Goal: Task Accomplishment & Management: Manage account settings

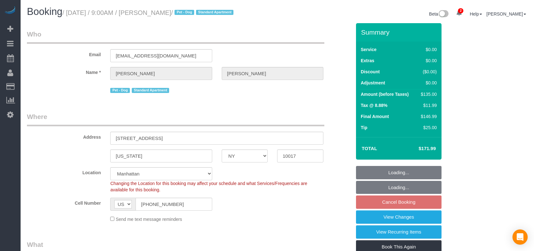
select select "NY"
select select "spot2"
select select "number:89"
select select "number:90"
select select "number:13"
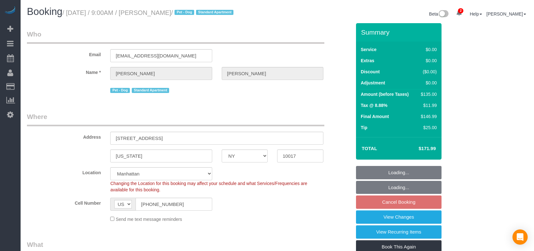
select select "number:6"
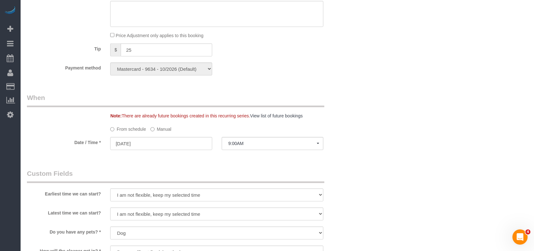
scroll to position [634, 0]
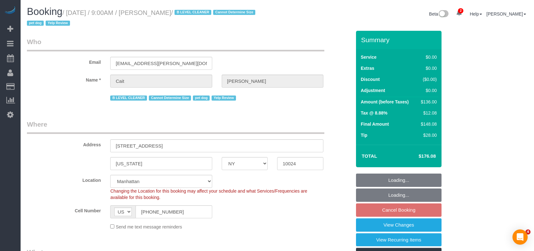
select select "NY"
select select "1"
select select "string:stripe-pm_1PtyBH4VGloSiKo7pgkIsidZ"
select select "spot2"
select select "number:89"
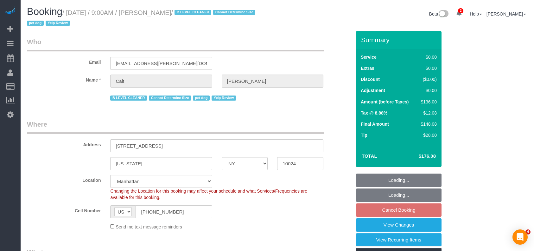
select select "number:90"
select select "number:13"
select select "number:6"
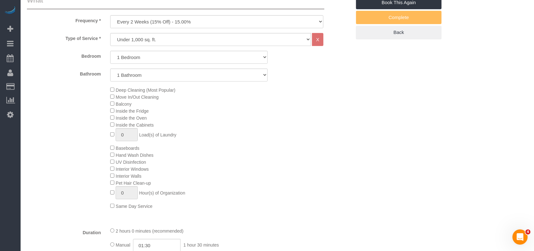
scroll to position [380, 0]
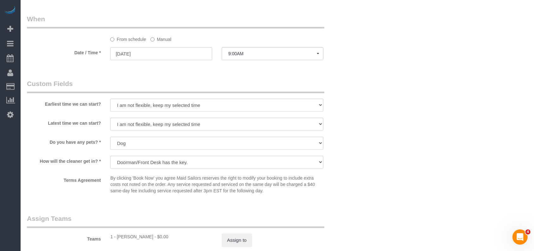
select select "spot62"
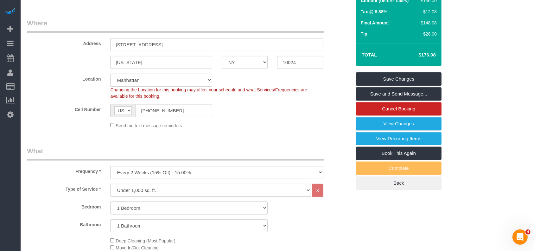
scroll to position [42, 0]
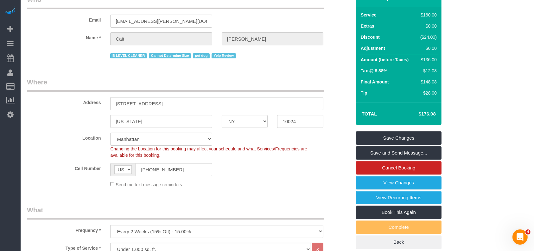
click at [403, 130] on div "Summary Service $160.00 Extras $0.00 Discount ($24.00) Adjustment $0.00 Amount …" at bounding box center [399, 119] width 86 height 260
click at [400, 135] on link "Save Changes" at bounding box center [399, 137] width 86 height 13
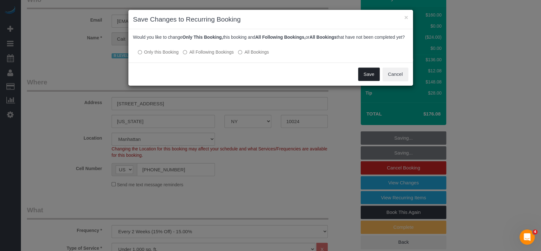
click at [370, 80] on button "Save" at bounding box center [369, 73] width 22 height 13
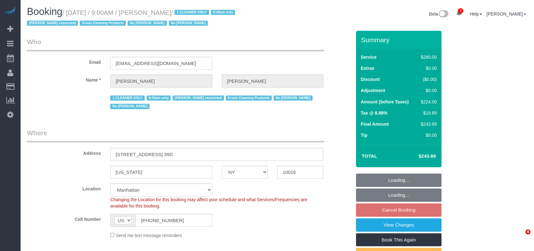
select select "NY"
select select "210"
select select "spot2"
select select "number:89"
select select "number:90"
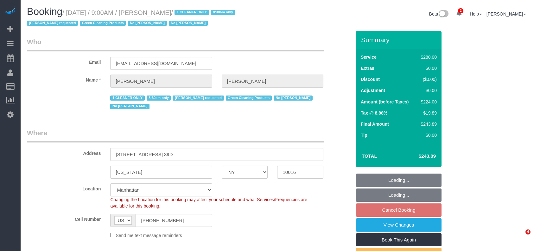
select select "number:15"
select select "number:5"
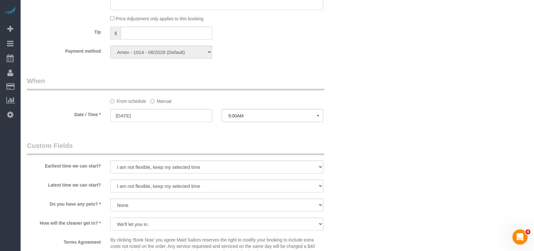
scroll to position [507, 0]
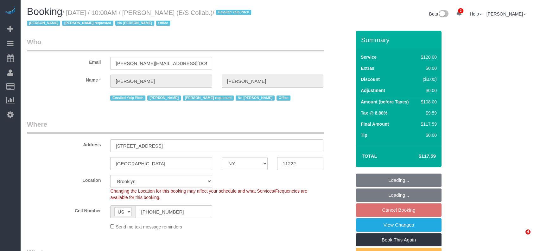
select select "NY"
select select "90"
select select "spot3"
select select "number:89"
select select "number:90"
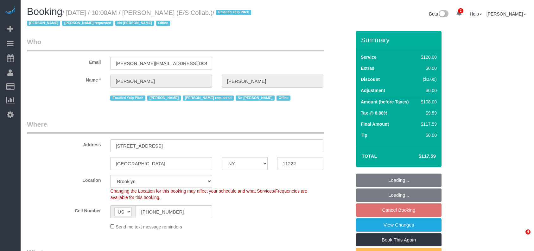
select select "number:15"
select select "number:7"
select select "33972"
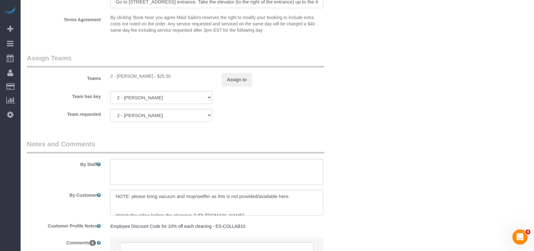
scroll to position [718, 0]
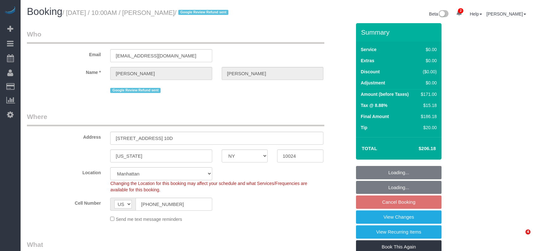
select select "NY"
select select "1"
select select "2"
select select "spot3"
select select "number:58"
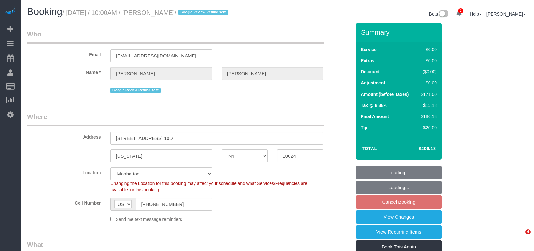
select select "number:73"
select select "number:15"
select select "number:7"
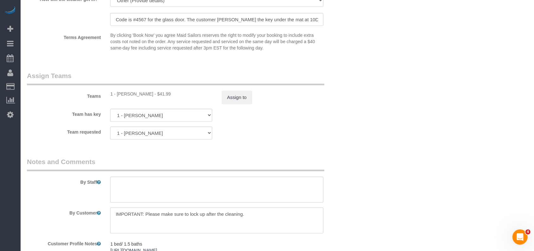
scroll to position [845, 0]
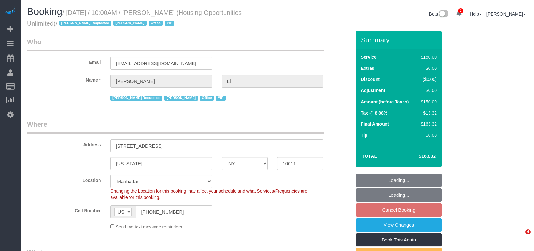
select select "NY"
select select "150"
select select "string:paypal"
select select "spot3"
select select "number:89"
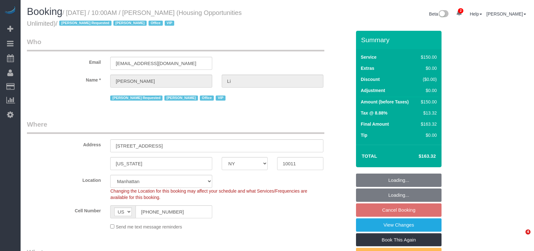
select select "number:90"
select select "number:15"
select select "number:7"
select select "54898"
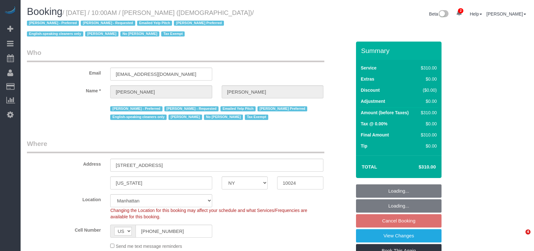
select select "NY"
select select "300"
select select "spot3"
select select "number:89"
select select "number:90"
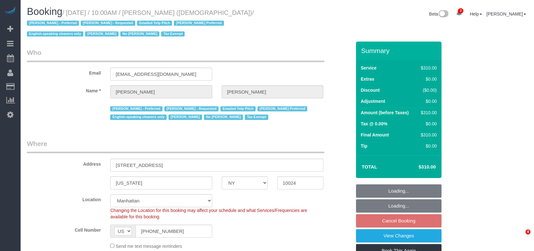
select select "number:15"
select select "number:7"
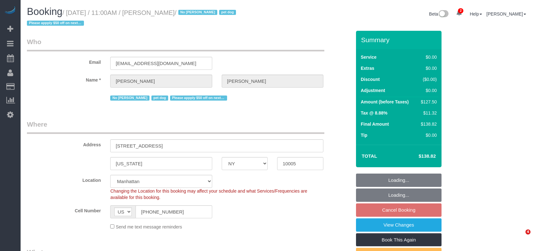
select select "NY"
select select "spot64"
select select "number:59"
select select "number:72"
select select "number:13"
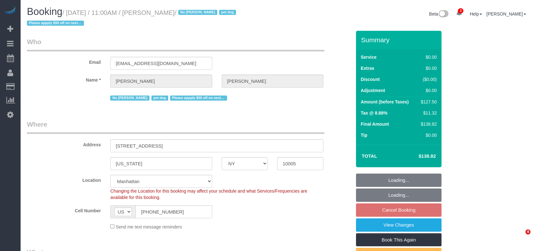
select select "number:6"
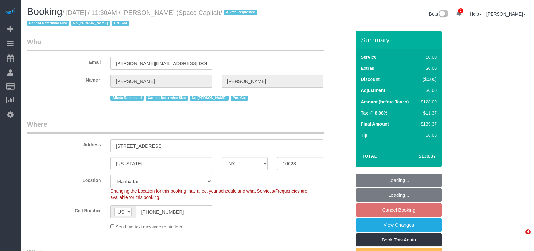
select select "NY"
select select "1"
select select "number:89"
select select "number:90"
select select "number:14"
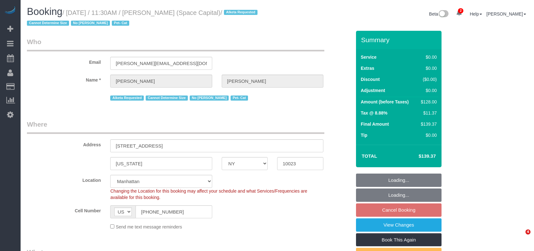
select select "number:6"
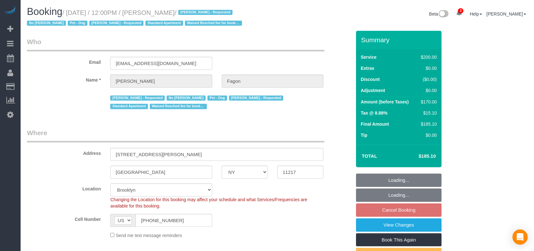
select select "NY"
select select "150"
select select "string:stripe-pm_1N7MCH4VGloSiKo7X7U6WIVW"
select select "number:60"
select select "number:74"
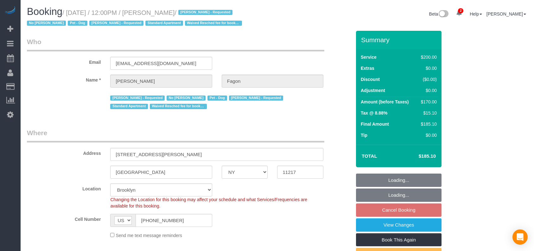
select select "number:13"
select select "number:5"
select select "spot65"
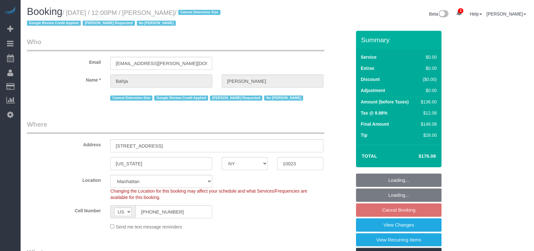
select select "NY"
select select "1"
select select "spot5"
select select "number:59"
select select "number:73"
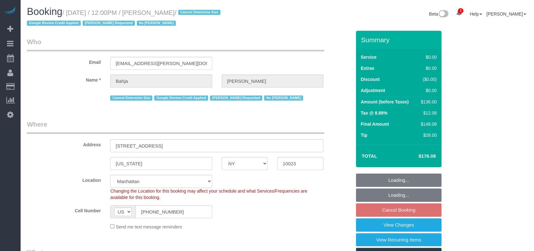
select select "number:15"
select select "number:6"
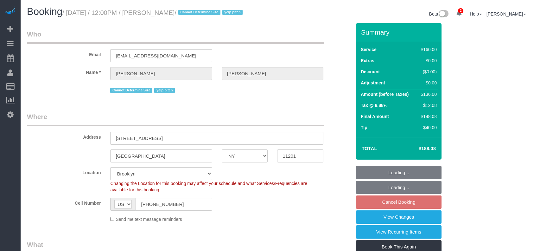
select select "NY"
select select "number:89"
select select "number:90"
select select "number:15"
select select "number:6"
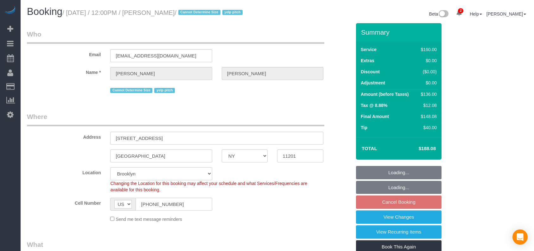
select select "spot65"
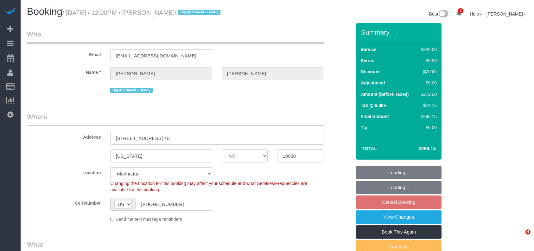
select select "NY"
select select "240"
select select "string:stripe-pm_1Rf2gy4VGloSiKo7S6Ideuvg"
select select "spot5"
select select "number:89"
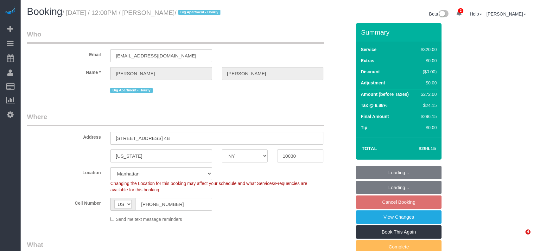
select select "number:90"
select select "number:15"
select select "number:5"
select select "NY"
select select "2"
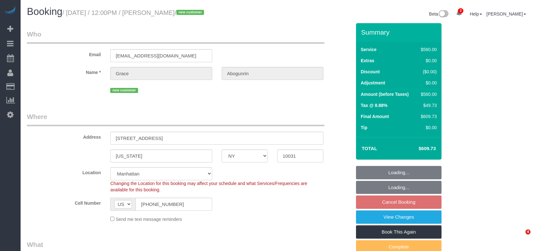
select select "210"
select select "number:60"
select select "number:75"
select select "number:15"
select select "number:5"
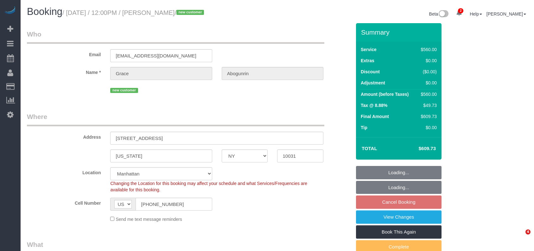
select select "spot5"
select select "NY"
select select "string:stripe-pm_1RzpcI4VGloSiKo7fsgAjWPB"
select select "number:58"
select select "number:73"
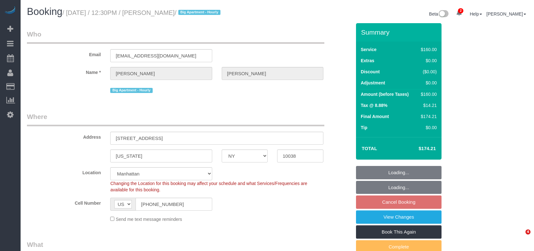
select select "number:15"
select select "number:6"
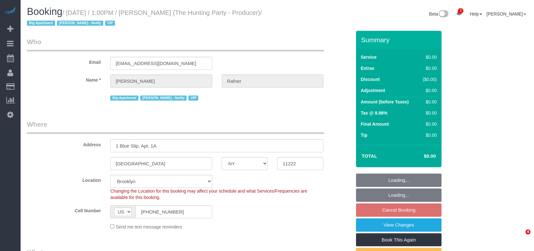
select select "NY"
select select "2"
select select "120"
select select "number:58"
select select "number:76"
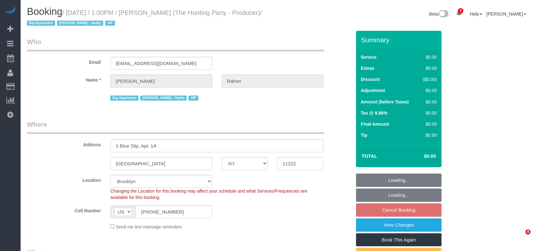
select select "number:15"
select select "number:5"
select select "spot66"
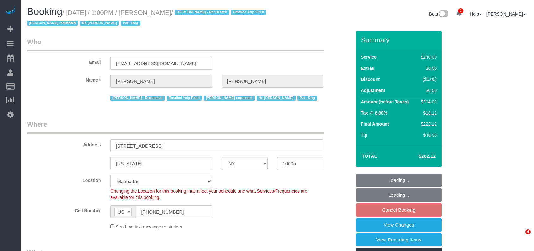
select select "NY"
select select "180"
select select "spot6"
select select "number:60"
select select "number:90"
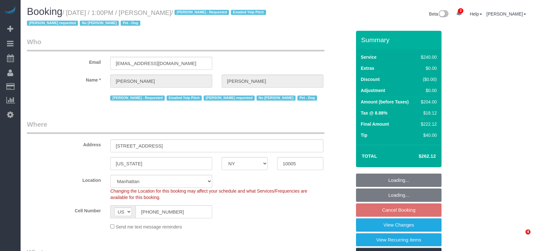
select select "number:13"
select select "number:6"
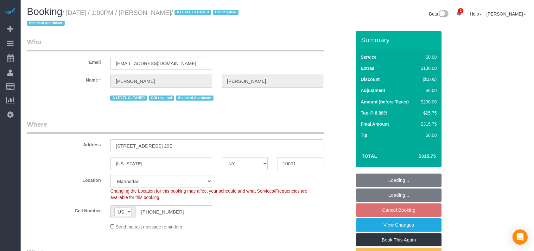
select select "NY"
select select "1"
select select "string:stripe-pm_1M5Cj34VGloSiKo735br1iAs"
select select "spot66"
select select "number:59"
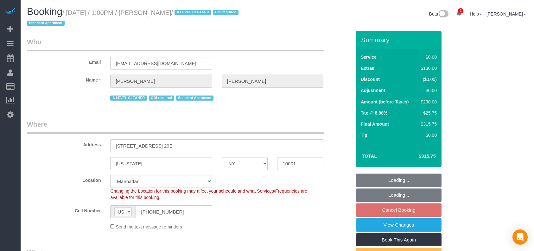
select select "number:75"
select select "number:15"
select select "number:7"
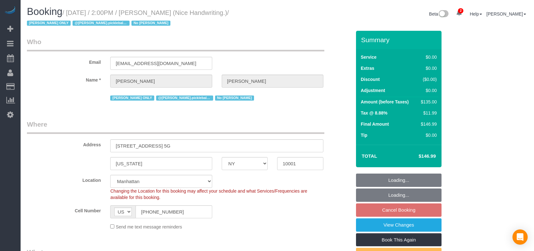
select select "NY"
select select "number:56"
select select "number:79"
select select "number:15"
select select "number:6"
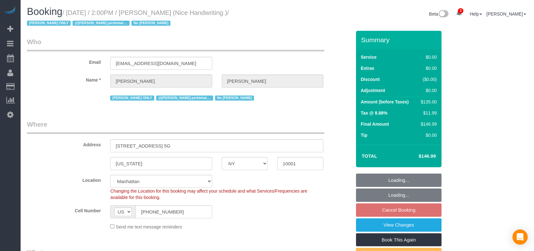
select select "spot67"
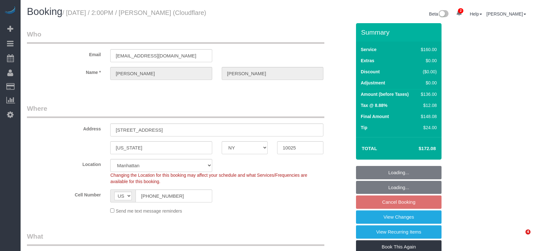
select select "NY"
select select "number:89"
select select "number:90"
select select "number:15"
select select "number:5"
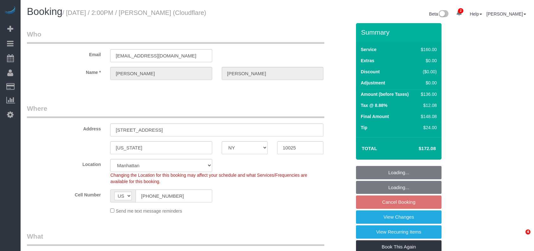
select select "spot67"
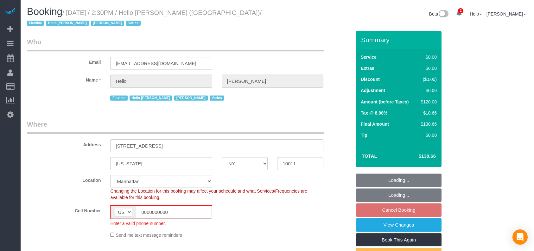
select select "NY"
select select "1"
select select "number:89"
select select "number:90"
select select "number:15"
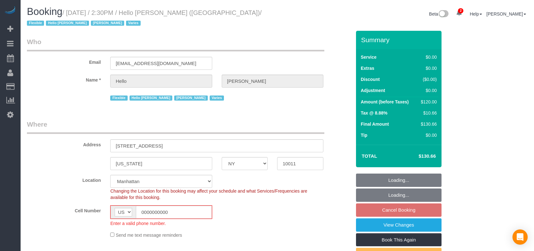
select select "number:6"
select select "number:21"
select select "22348"
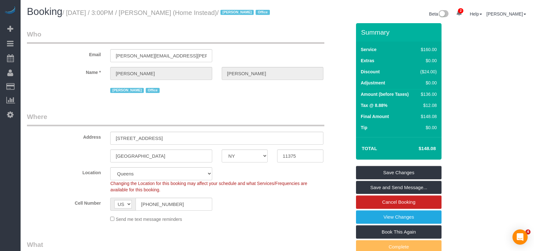
select select "NY"
select select "spot8"
select select "number:61"
select select "number:76"
select select "number:15"
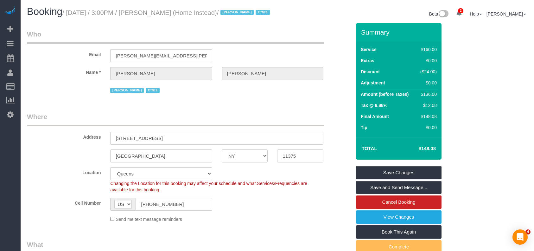
select select "number:7"
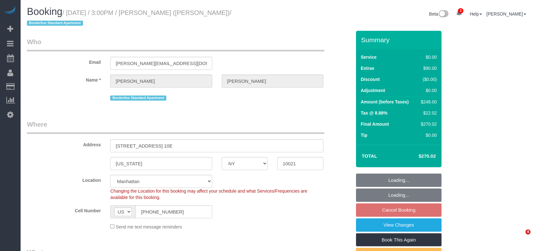
select select "NY"
select select "2"
select select "string:stripe-pm_1R58S94VGloSiKo7oTDM75CS"
select select "number:89"
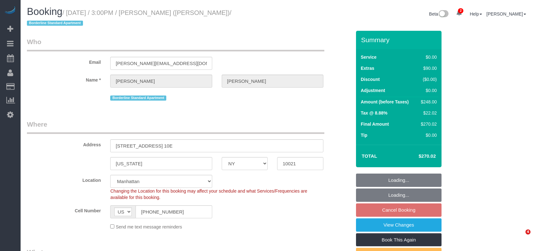
select select "number:90"
select select "number:15"
select select "number:6"
select select "spot68"
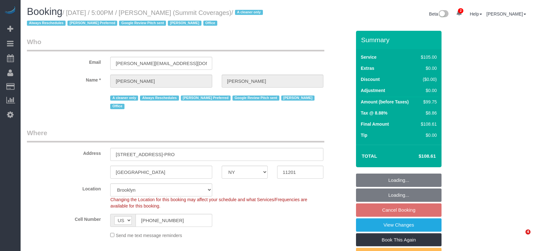
select select "NY"
select select "90"
select select "number:89"
select select "number:90"
select select "number:15"
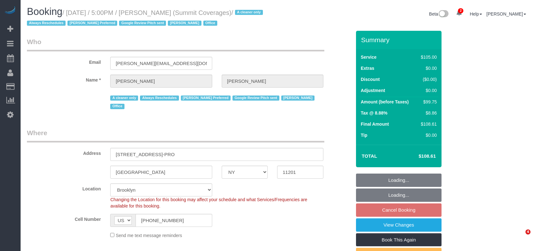
select select "number:5"
select select "number:21"
select select "spot70"
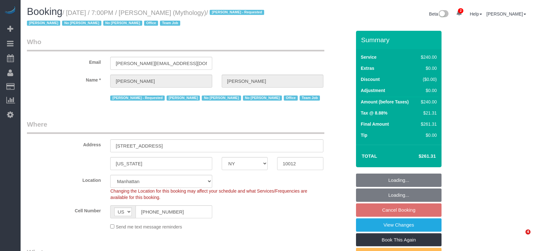
select select "NY"
select select "2"
select select "120"
select select "spot72"
select select "number:89"
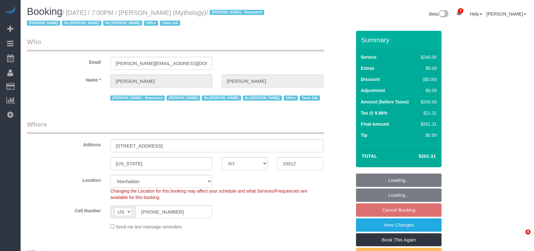
select select "number:90"
select select "number:15"
select select "number:7"
